Goal: Information Seeking & Learning: Find specific fact

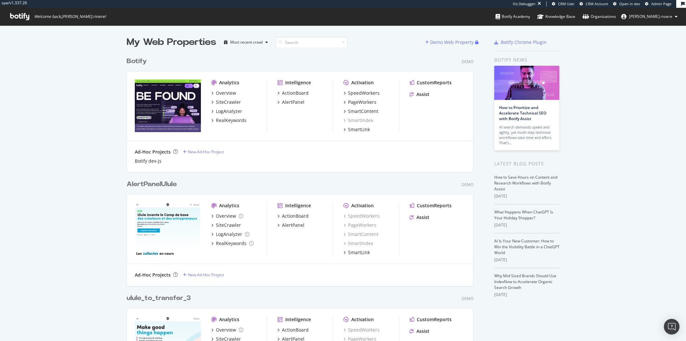
scroll to position [1604, 347]
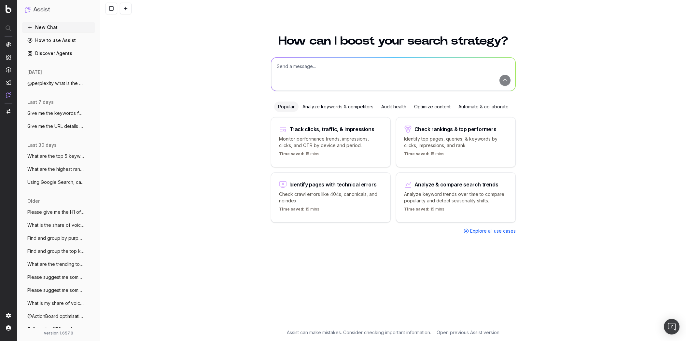
click at [295, 61] on textarea at bounding box center [393, 74] width 244 height 33
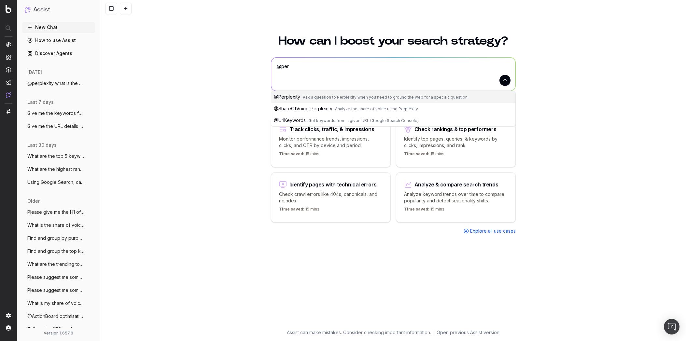
click at [295, 95] on span "@ Perplexity" at bounding box center [287, 97] width 26 height 6
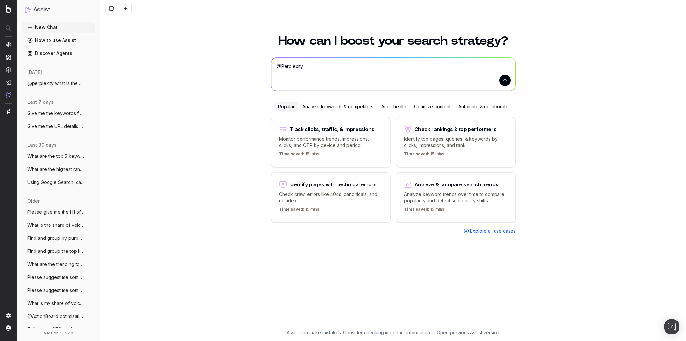
click at [325, 71] on textarea "@Perplexity" at bounding box center [393, 74] width 244 height 33
type textarea "@Perplexity what are the trending keywords for League of Legends in the us ?"
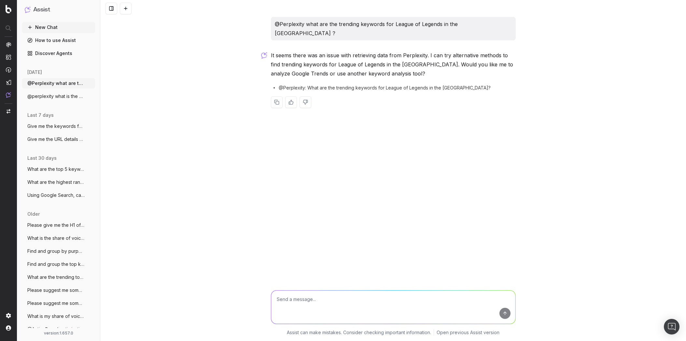
click at [52, 30] on button "New Chat" at bounding box center [58, 27] width 73 height 10
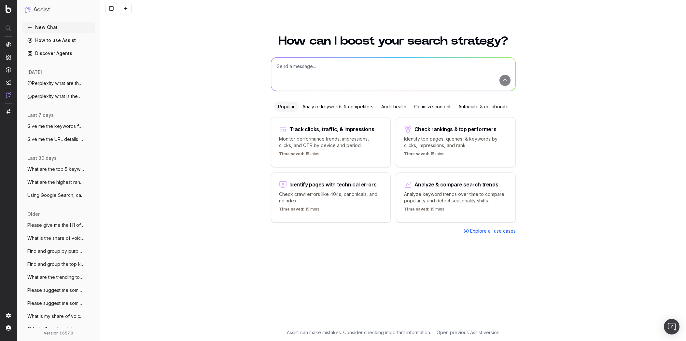
click at [326, 68] on textarea at bounding box center [393, 74] width 244 height 33
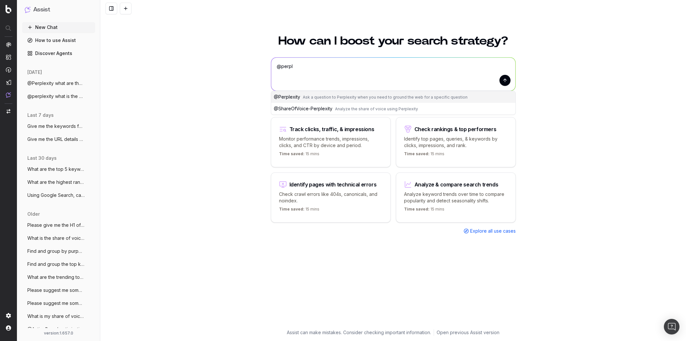
click at [318, 94] on button "@ Perplexity Ask a question to Perplexity when you need to ground the web for a…" at bounding box center [393, 97] width 244 height 12
click at [335, 69] on textarea "@Perplexity" at bounding box center [393, 74] width 244 height 33
click at [330, 65] on textarea "@Perplexity" at bounding box center [393, 74] width 244 height 33
paste textarea "What were the results of the 2024 French Open Finals?"
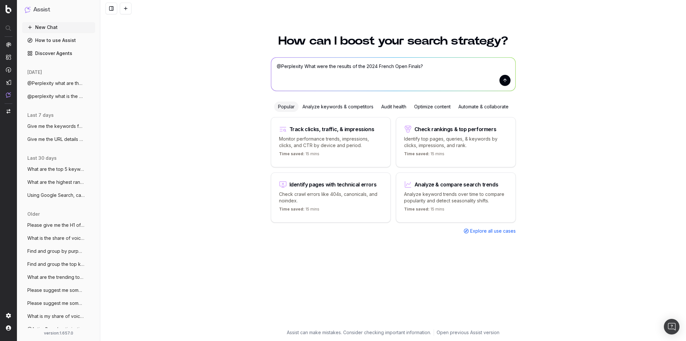
click at [377, 66] on textarea "@Perplexity What were the results of the 2024 French Open Finals?" at bounding box center [393, 74] width 244 height 33
type textarea "@Perplexity What were the results of the 2023 French Open Finals?"
click at [508, 81] on button "submit" at bounding box center [505, 80] width 11 height 11
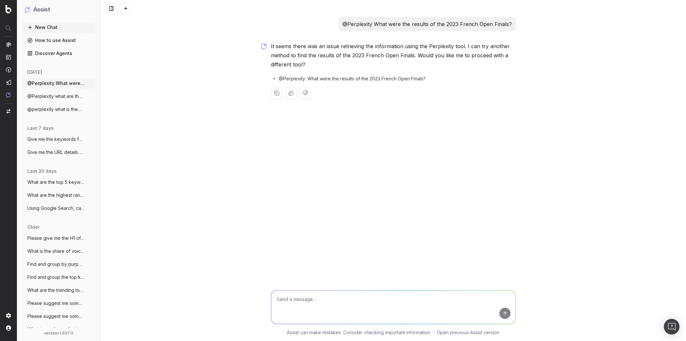
click at [457, 24] on p "@Perplexity What were the results of the 2023 French Open Finals?" at bounding box center [427, 24] width 169 height 9
drag, startPoint x: 290, startPoint y: 51, endPoint x: 391, endPoint y: 64, distance: 101.2
click at [390, 64] on p "It seems there was an issue retrieving the information using the Perplexity too…" at bounding box center [393, 55] width 245 height 27
click at [403, 79] on span "@Perplexity: What were the results of the 2023 French Open Finals?" at bounding box center [352, 79] width 147 height 7
click at [314, 308] on textarea at bounding box center [393, 307] width 244 height 33
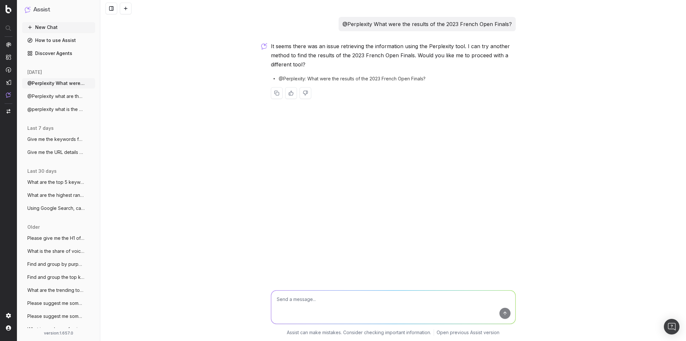
click at [304, 296] on textarea at bounding box center [393, 307] width 244 height 33
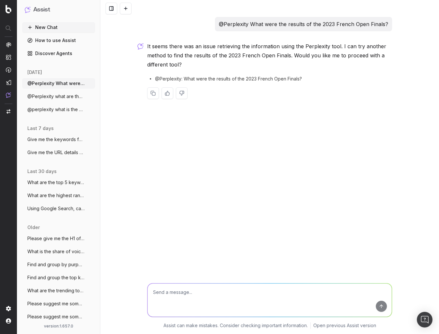
click at [377, 189] on div "@Perplexity What were the results of the 2023 French Open Finals? It seems ther…" at bounding box center [269, 167] width 339 height 334
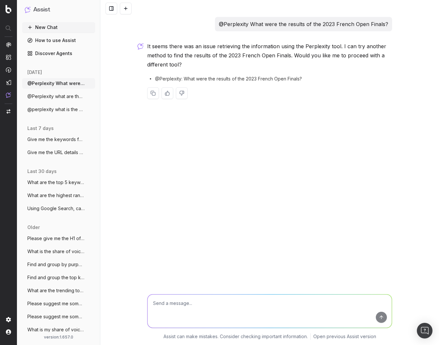
click at [314, 132] on div "@Perplexity What were the results of the 2023 French Open Finals? It seems ther…" at bounding box center [269, 172] width 339 height 345
click at [232, 316] on textarea at bounding box center [270, 311] width 244 height 33
click at [226, 207] on div "@Perplexity What were the results of the 2023 French Open Finals? It seems ther…" at bounding box center [269, 172] width 339 height 345
